Goal: Information Seeking & Learning: Learn about a topic

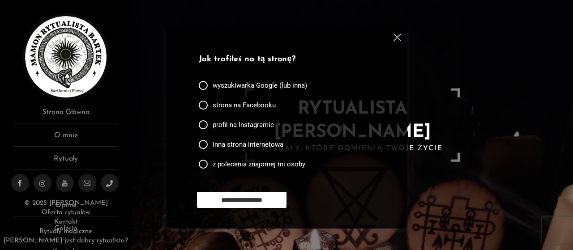
click at [398, 37] on img at bounding box center [398, 38] width 8 height 8
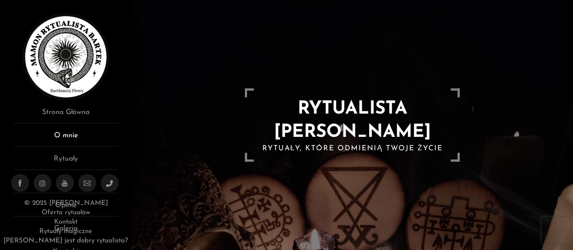
click at [66, 135] on link "O mnie" at bounding box center [65, 138] width 105 height 17
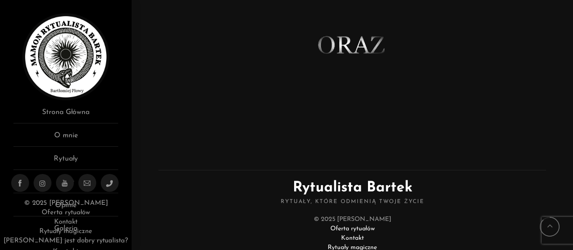
scroll to position [725, 0]
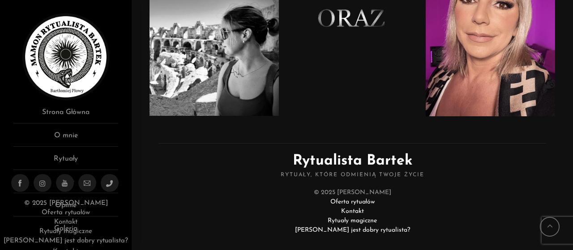
click at [334, 199] on link "Oferta rytuałów" at bounding box center [353, 202] width 44 height 7
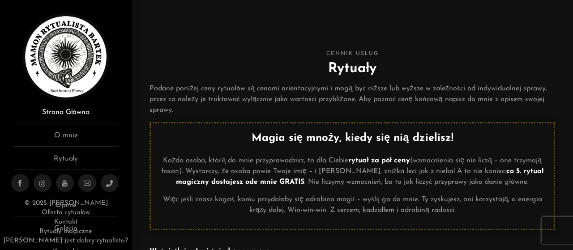
click at [76, 114] on link "Strona Główna" at bounding box center [65, 115] width 105 height 17
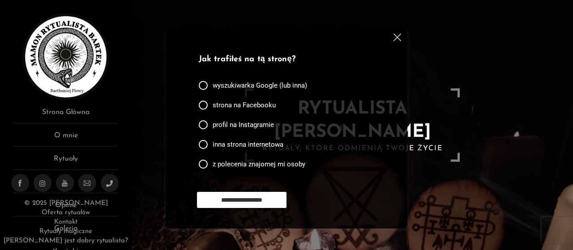
click at [396, 39] on img at bounding box center [398, 38] width 8 height 8
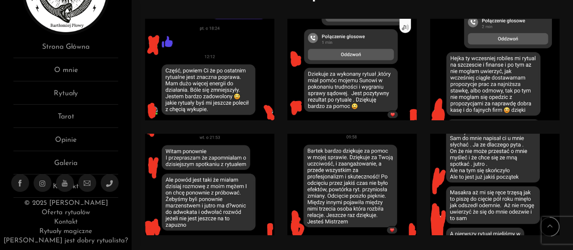
scroll to position [448, 0]
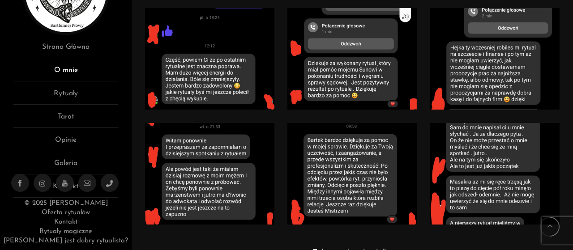
click at [73, 73] on link "O mnie" at bounding box center [65, 73] width 105 height 17
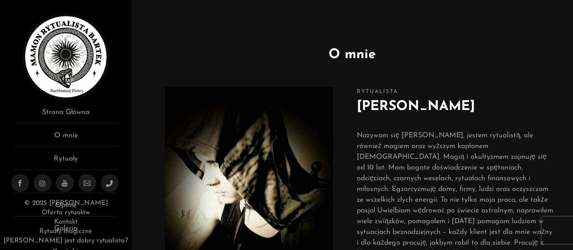
drag, startPoint x: 360, startPoint y: 106, endPoint x: 464, endPoint y: 106, distance: 104.8
click at [465, 107] on h2 "Bartłomiej Płowy" at bounding box center [456, 107] width 198 height 20
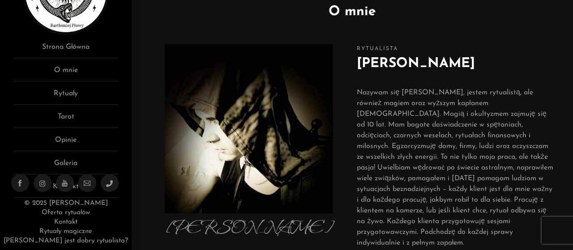
scroll to position [45, 0]
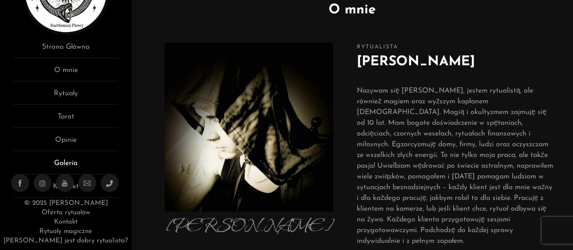
click at [67, 160] on link "Galeria" at bounding box center [65, 166] width 105 height 17
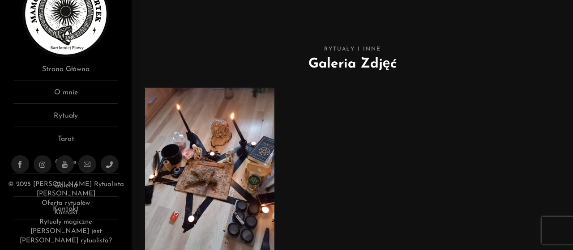
scroll to position [45, 0]
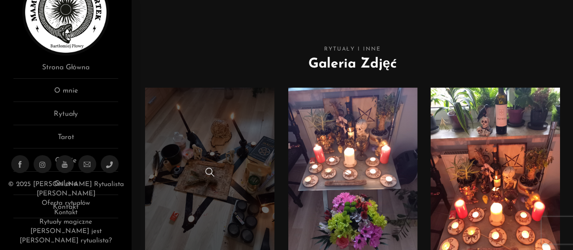
click at [174, 112] on link at bounding box center [209, 174] width 129 height 172
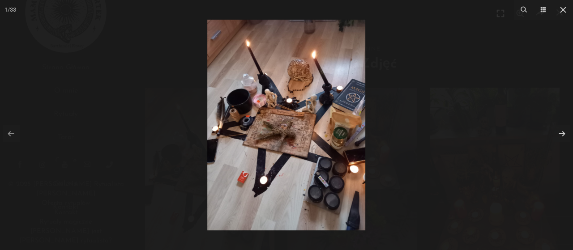
click at [286, 83] on img at bounding box center [286, 125] width 158 height 211
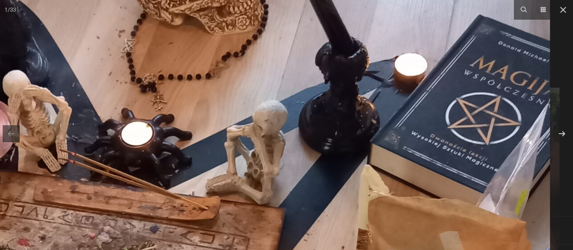
drag, startPoint x: 407, startPoint y: 119, endPoint x: 227, endPoint y: 81, distance: 184.4
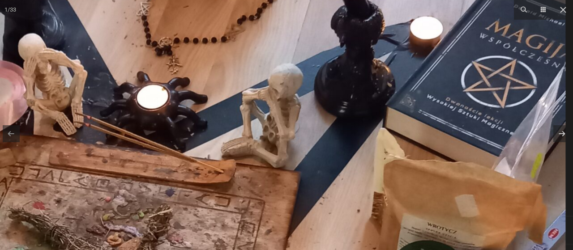
drag, startPoint x: 348, startPoint y: 98, endPoint x: 368, endPoint y: 44, distance: 57.7
click at [368, 44] on img at bounding box center [136, 230] width 860 height 1146
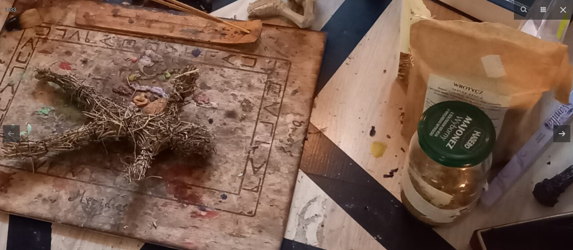
drag, startPoint x: 298, startPoint y: 151, endPoint x: 318, endPoint y: 33, distance: 119.4
click at [318, 33] on img at bounding box center [162, 90] width 860 height 1146
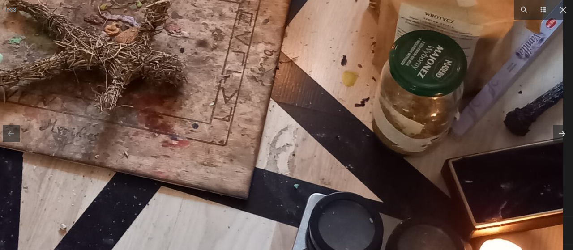
drag, startPoint x: 362, startPoint y: 129, endPoint x: 310, endPoint y: 61, distance: 85.6
click at [310, 63] on img at bounding box center [134, 19] width 860 height 1146
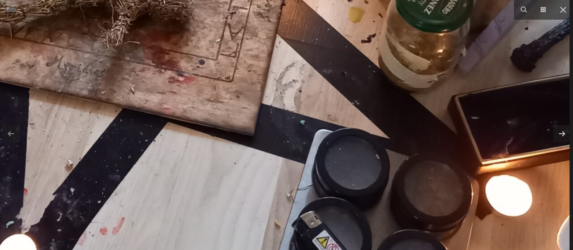
drag, startPoint x: 356, startPoint y: 110, endPoint x: 349, endPoint y: 59, distance: 51.5
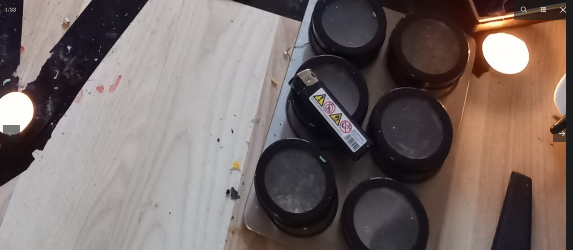
drag, startPoint x: 340, startPoint y: 98, endPoint x: 333, endPoint y: 63, distance: 36.1
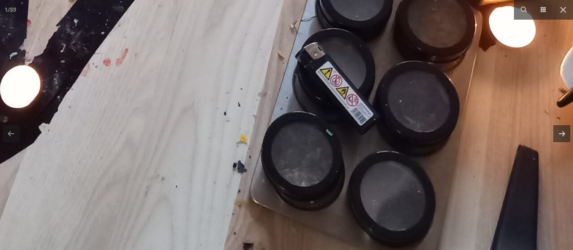
drag, startPoint x: 368, startPoint y: 143, endPoint x: 356, endPoint y: 68, distance: 76.1
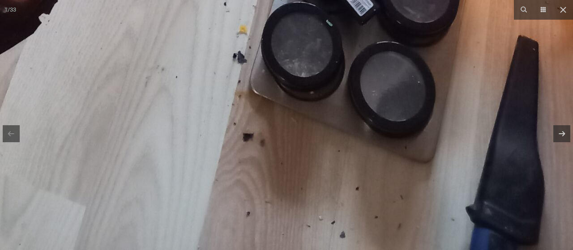
drag, startPoint x: 352, startPoint y: 137, endPoint x: 331, endPoint y: 64, distance: 76.1
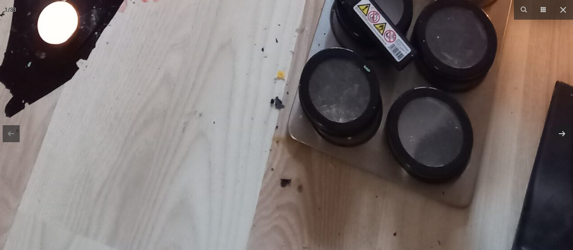
drag, startPoint x: 299, startPoint y: 64, endPoint x: 347, endPoint y: 121, distance: 74.7
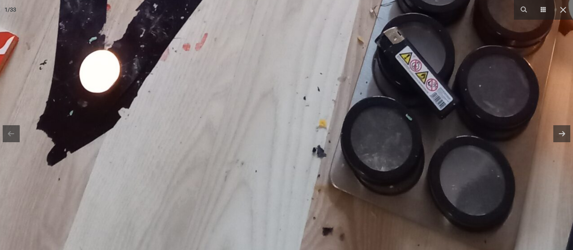
drag, startPoint x: 285, startPoint y: 74, endPoint x: 351, endPoint y: 147, distance: 98.6
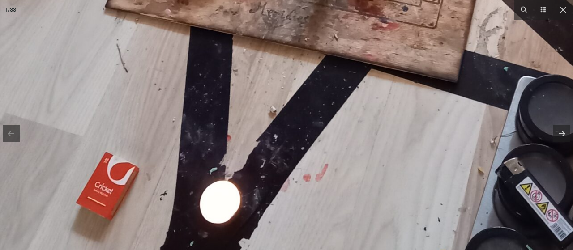
drag, startPoint x: 266, startPoint y: 90, endPoint x: 340, endPoint y: 147, distance: 93.4
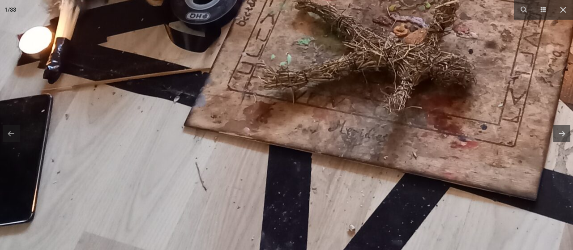
drag, startPoint x: 313, startPoint y: 84, endPoint x: 296, endPoint y: 141, distance: 59.8
click at [298, 124] on img at bounding box center [422, 21] width 860 height 1146
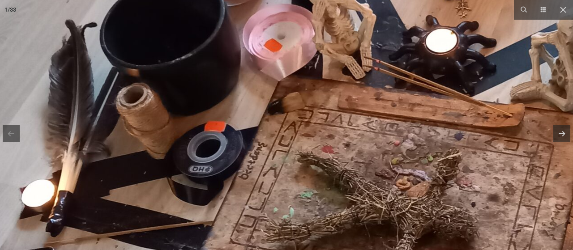
drag, startPoint x: 257, startPoint y: 96, endPoint x: 302, endPoint y: 141, distance: 63.7
click at [302, 141] on img at bounding box center [425, 174] width 860 height 1146
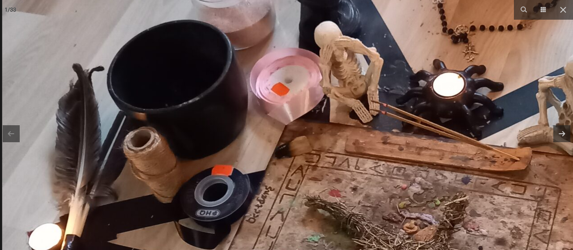
drag, startPoint x: 272, startPoint y: 89, endPoint x: 282, endPoint y: 135, distance: 47.3
click at [279, 133] on img at bounding box center [432, 218] width 860 height 1146
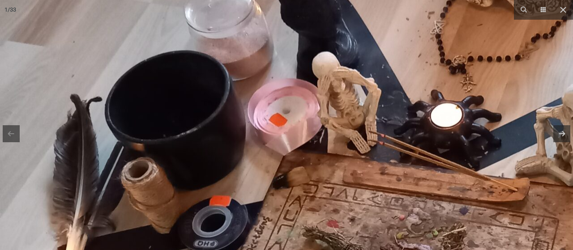
click at [275, 98] on img at bounding box center [430, 248] width 860 height 1146
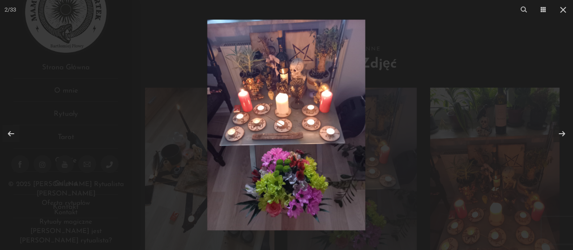
click at [314, 112] on img at bounding box center [286, 125] width 158 height 211
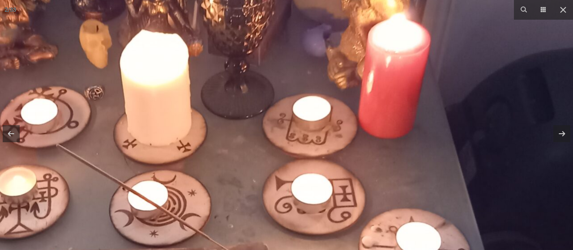
drag, startPoint x: 229, startPoint y: 89, endPoint x: 257, endPoint y: 135, distance: 53.8
click at [257, 135] on img at bounding box center [178, 205] width 860 height 1146
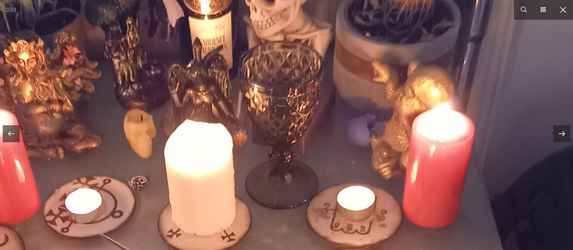
drag, startPoint x: 223, startPoint y: 87, endPoint x: 242, endPoint y: 135, distance: 51.2
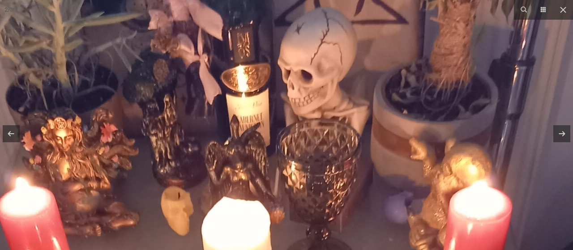
drag, startPoint x: 220, startPoint y: 96, endPoint x: 252, endPoint y: 157, distance: 68.3
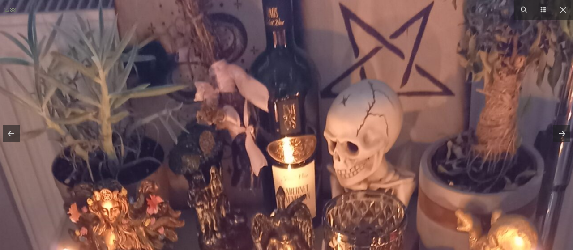
drag, startPoint x: 221, startPoint y: 106, endPoint x: 268, endPoint y: 176, distance: 84.0
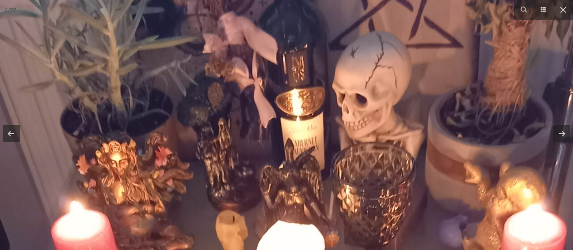
drag, startPoint x: 229, startPoint y: 177, endPoint x: 183, endPoint y: 88, distance: 100.0
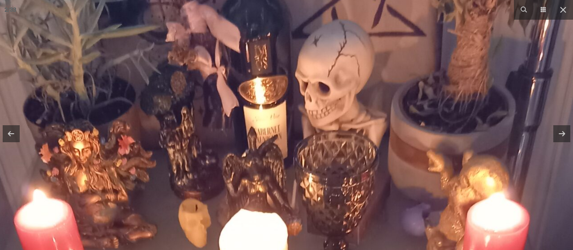
drag, startPoint x: 251, startPoint y: 103, endPoint x: 237, endPoint y: 161, distance: 59.4
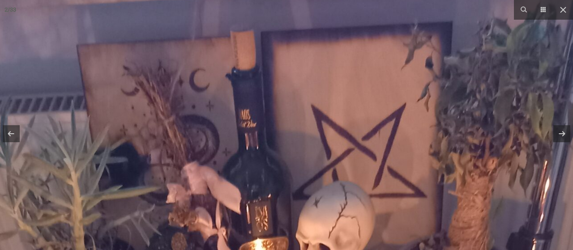
drag, startPoint x: 236, startPoint y: 158, endPoint x: 254, endPoint y: 132, distance: 31.6
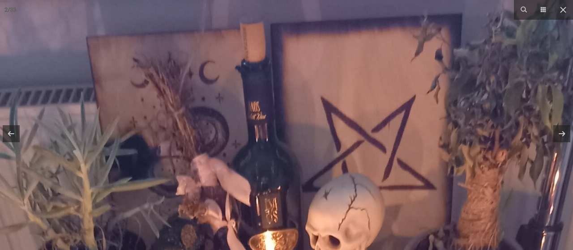
drag, startPoint x: 250, startPoint y: 187, endPoint x: 258, endPoint y: 130, distance: 57.0
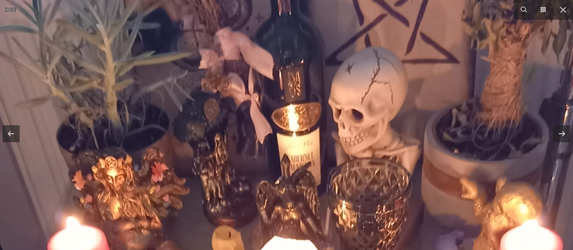
drag, startPoint x: 256, startPoint y: 189, endPoint x: 252, endPoint y: 133, distance: 55.3
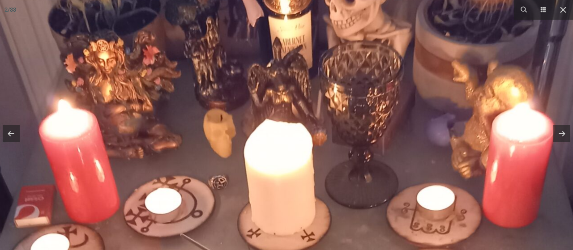
drag, startPoint x: 258, startPoint y: 176, endPoint x: 266, endPoint y: 122, distance: 54.7
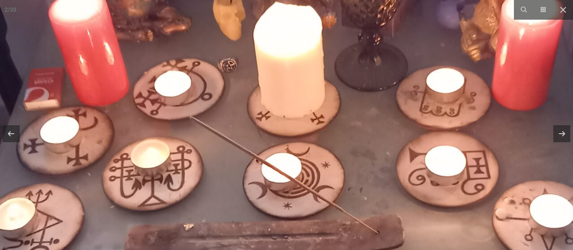
drag, startPoint x: 271, startPoint y: 178, endPoint x: 260, endPoint y: 117, distance: 61.9
click at [262, 122] on img at bounding box center [312, 177] width 860 height 1146
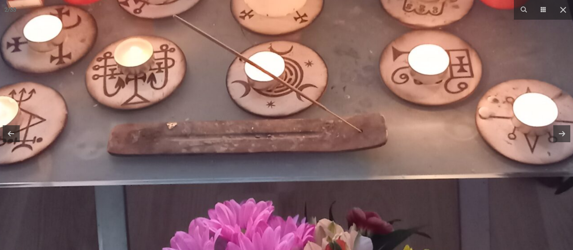
drag, startPoint x: 271, startPoint y: 180, endPoint x: 261, endPoint y: 90, distance: 90.6
click at [263, 94] on img at bounding box center [295, 75] width 860 height 1146
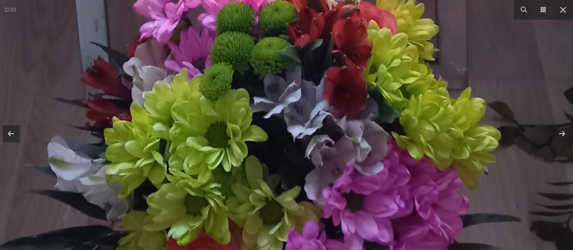
drag, startPoint x: 264, startPoint y: 147, endPoint x: 253, endPoint y: 84, distance: 64.1
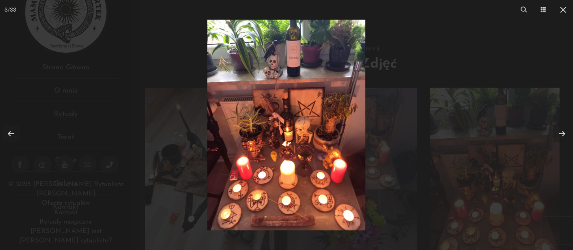
click at [305, 84] on img at bounding box center [286, 125] width 158 height 211
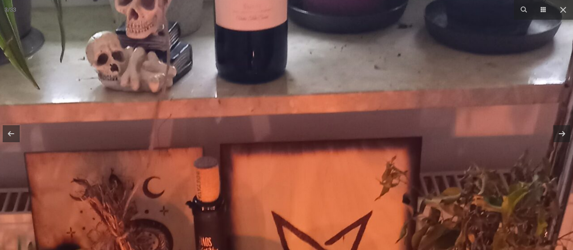
drag, startPoint x: 283, startPoint y: 62, endPoint x: 326, endPoint y: 159, distance: 105.4
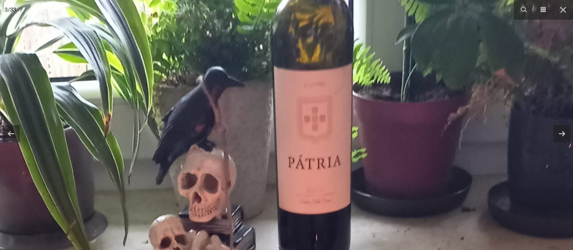
drag, startPoint x: 370, startPoint y: 79, endPoint x: 348, endPoint y: 150, distance: 73.8
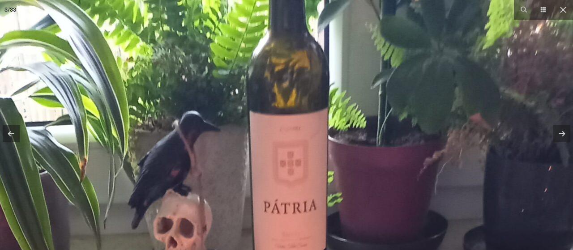
drag, startPoint x: 331, startPoint y: 137, endPoint x: 331, endPoint y: 154, distance: 17.0
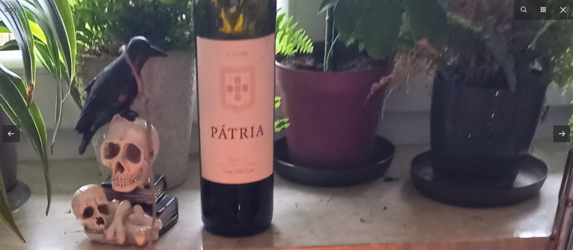
drag
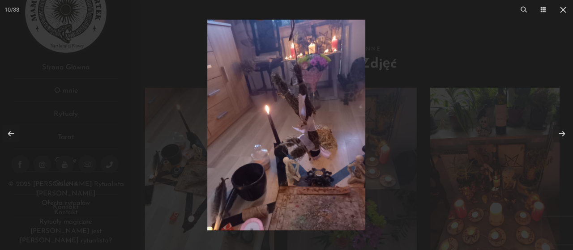
click at [352, 142] on img at bounding box center [286, 125] width 158 height 211
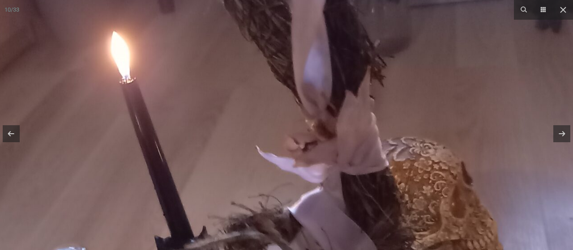
drag, startPoint x: 285, startPoint y: 75, endPoint x: 389, endPoint y: 188, distance: 153.1
click at [382, 181] on img at bounding box center [224, 140] width 860 height 1146
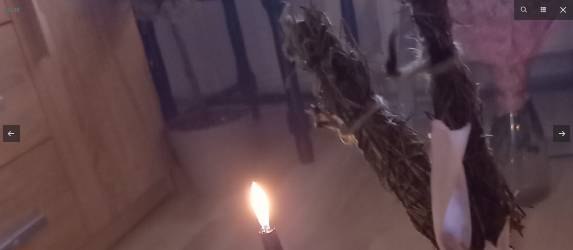
drag, startPoint x: 364, startPoint y: 169, endPoint x: 374, endPoint y: 199, distance: 32.3
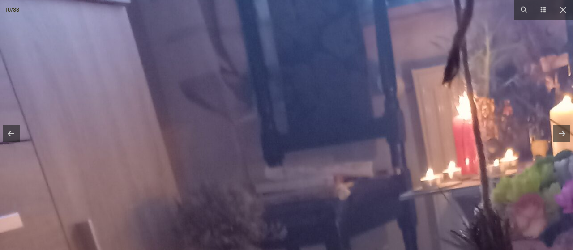
drag, startPoint x: 342, startPoint y: 159, endPoint x: 342, endPoint y: 203, distance: 44.3
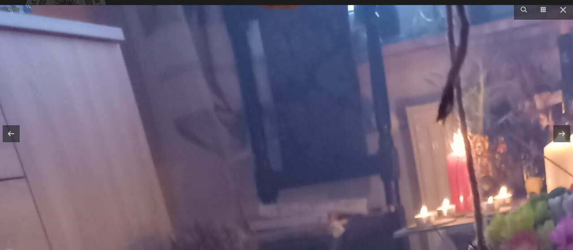
drag, startPoint x: 346, startPoint y: 147, endPoint x: 339, endPoint y: 207, distance: 60.4
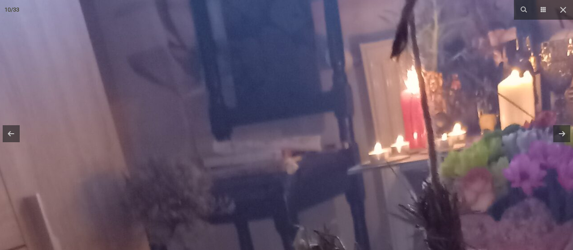
drag, startPoint x: 371, startPoint y: 215, endPoint x: 346, endPoint y: 147, distance: 72.0
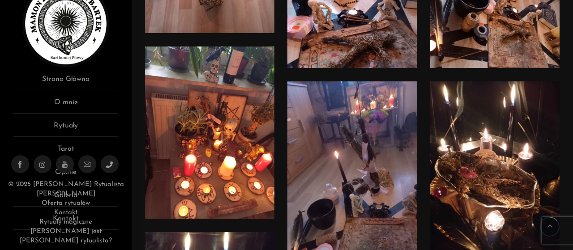
scroll to position [65, 0]
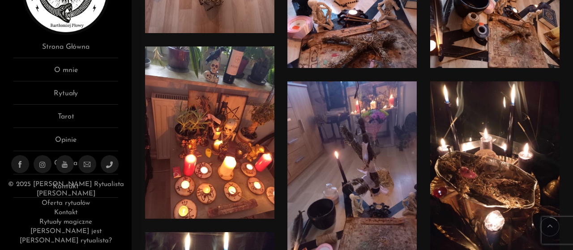
click at [73, 216] on link "Kontakt" at bounding box center [65, 213] width 23 height 7
